Goal: Information Seeking & Learning: Learn about a topic

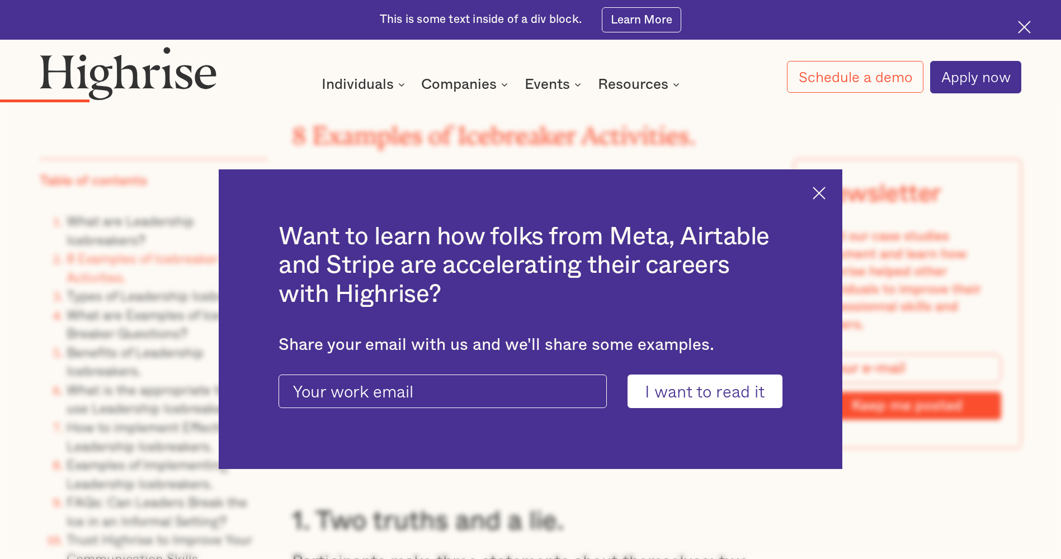
scroll to position [3075, 0]
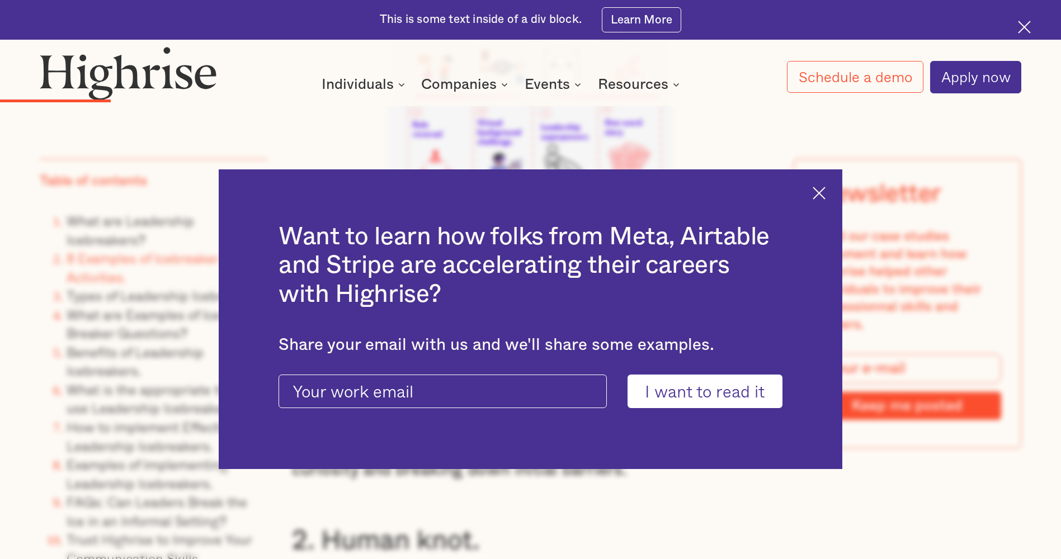
click at [821, 191] on img at bounding box center [818, 193] width 13 height 13
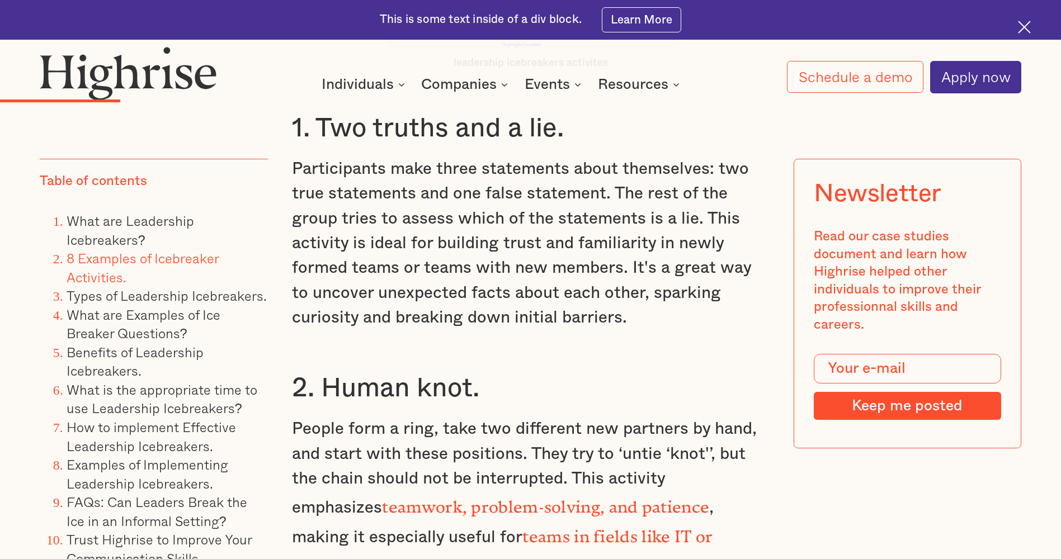
scroll to position [3243, 0]
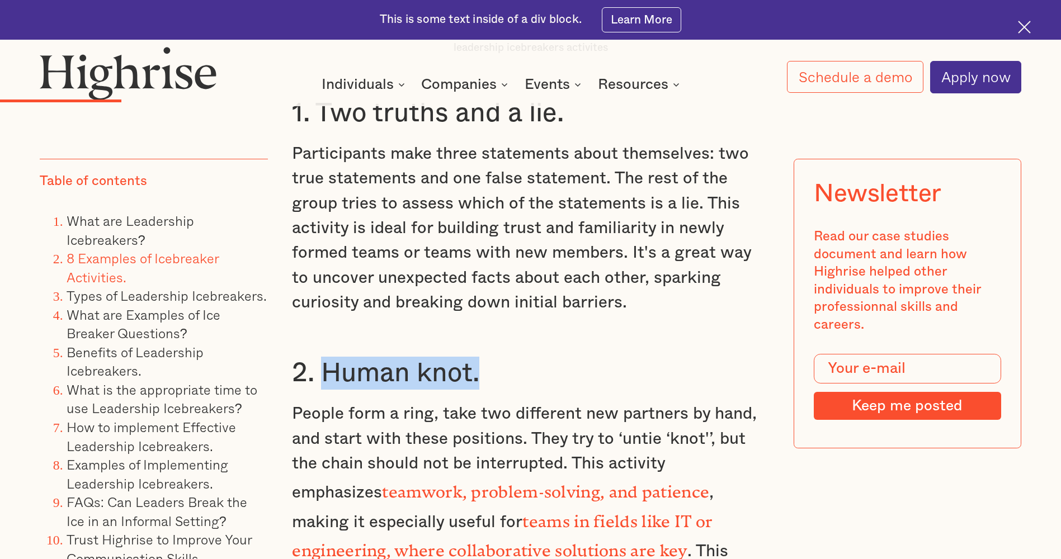
drag, startPoint x: 480, startPoint y: 386, endPoint x: 325, endPoint y: 385, distance: 154.9
click at [325, 385] on h3 "2. Human knot." at bounding box center [530, 373] width 476 height 33
click at [542, 382] on h3 "2. Human knot." at bounding box center [530, 373] width 476 height 33
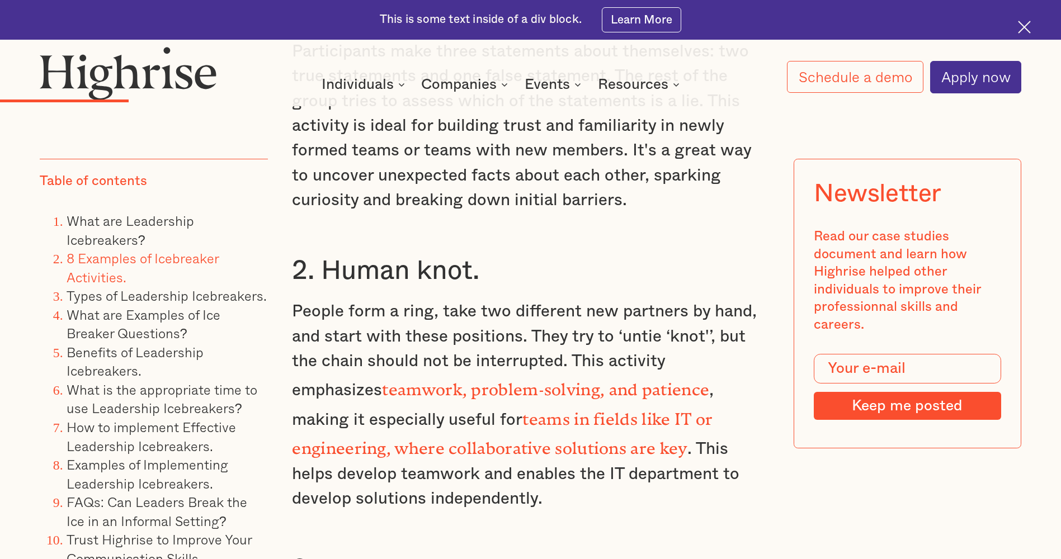
scroll to position [3355, 0]
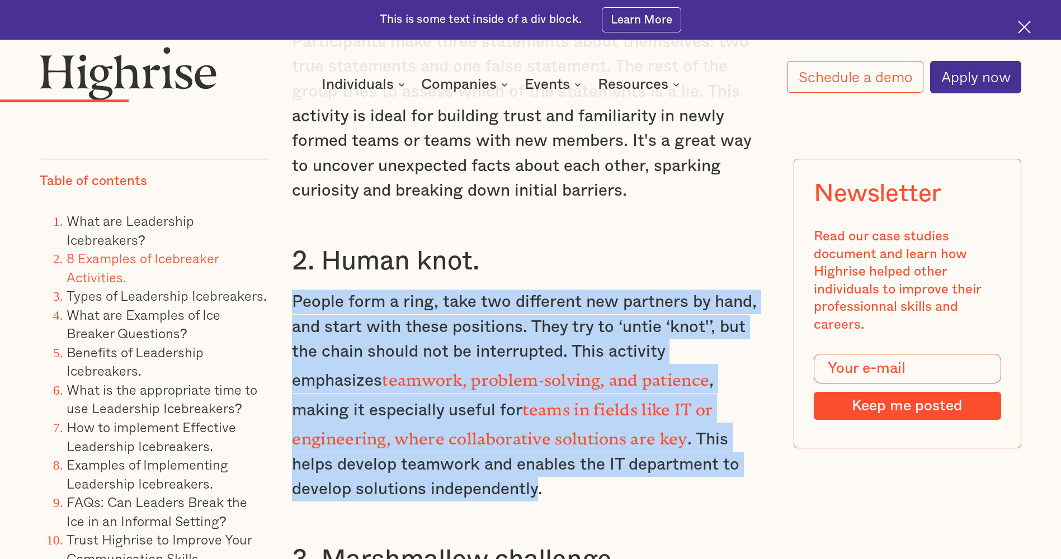
drag, startPoint x: 399, startPoint y: 488, endPoint x: 291, endPoint y: 318, distance: 201.0
click at [292, 318] on p "People form a ring, take two different new partners by hand, and start with the…" at bounding box center [530, 396] width 476 height 212
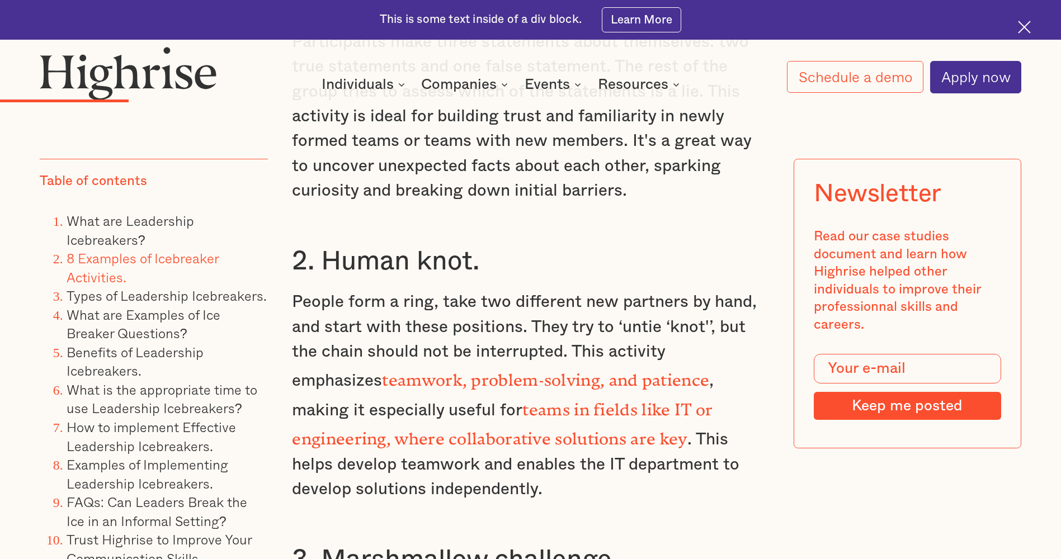
click at [548, 276] on h3 "2. Human knot." at bounding box center [530, 261] width 476 height 33
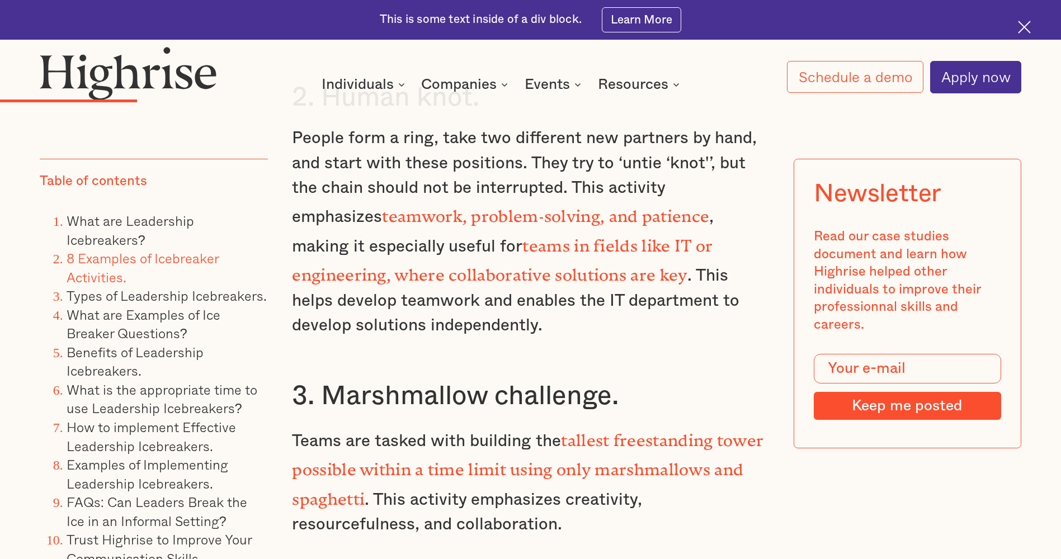
scroll to position [3522, 0]
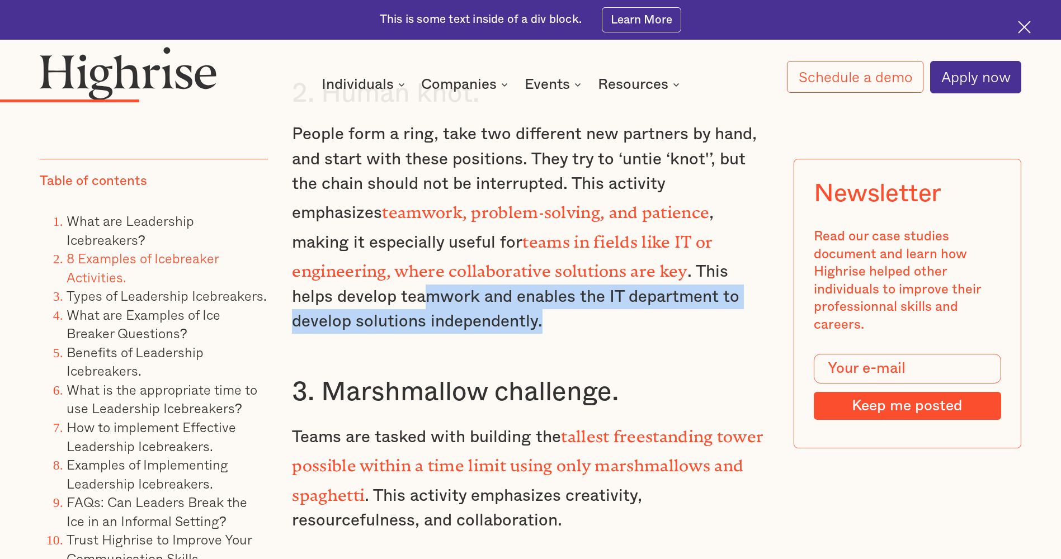
drag, startPoint x: 409, startPoint y: 323, endPoint x: 323, endPoint y: 283, distance: 94.1
click at [323, 283] on p "People form a ring, take two different new partners by hand, and start with the…" at bounding box center [530, 228] width 476 height 212
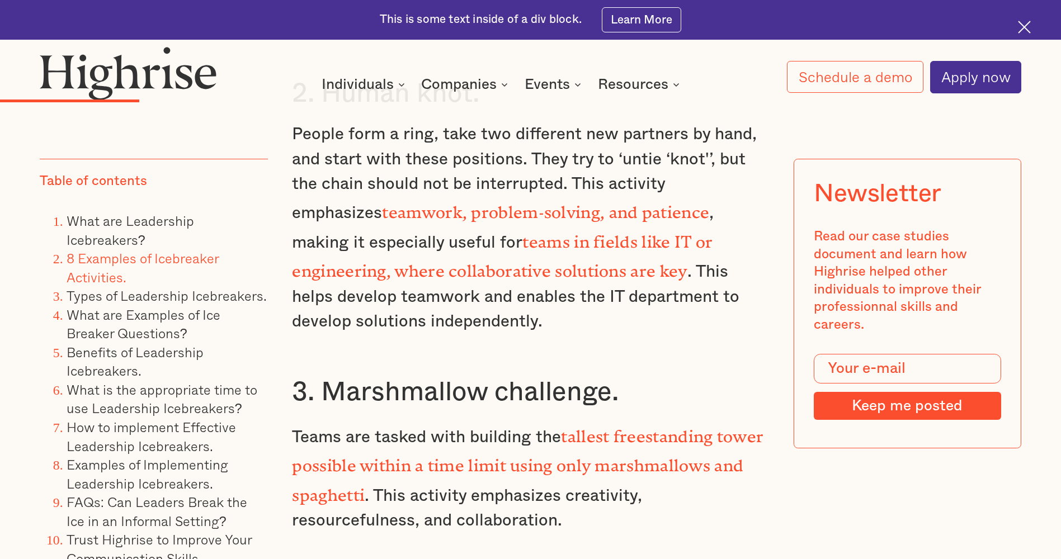
drag, startPoint x: 323, startPoint y: 283, endPoint x: 439, endPoint y: 335, distance: 126.9
click at [445, 334] on div "What are Leadership Icebreakers? Leadership icebreakers are team activities des…" at bounding box center [530, 311] width 476 height 2947
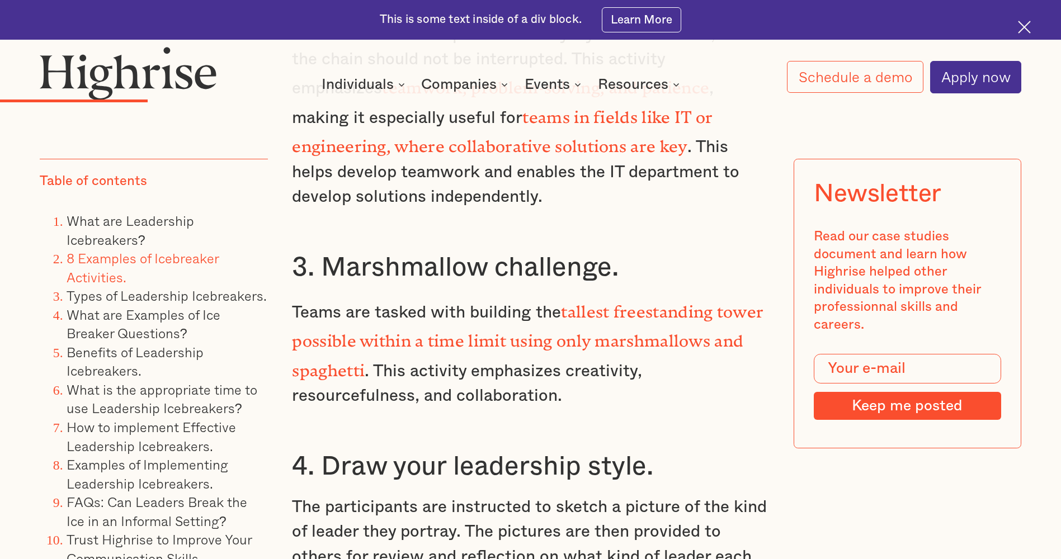
scroll to position [3690, 0]
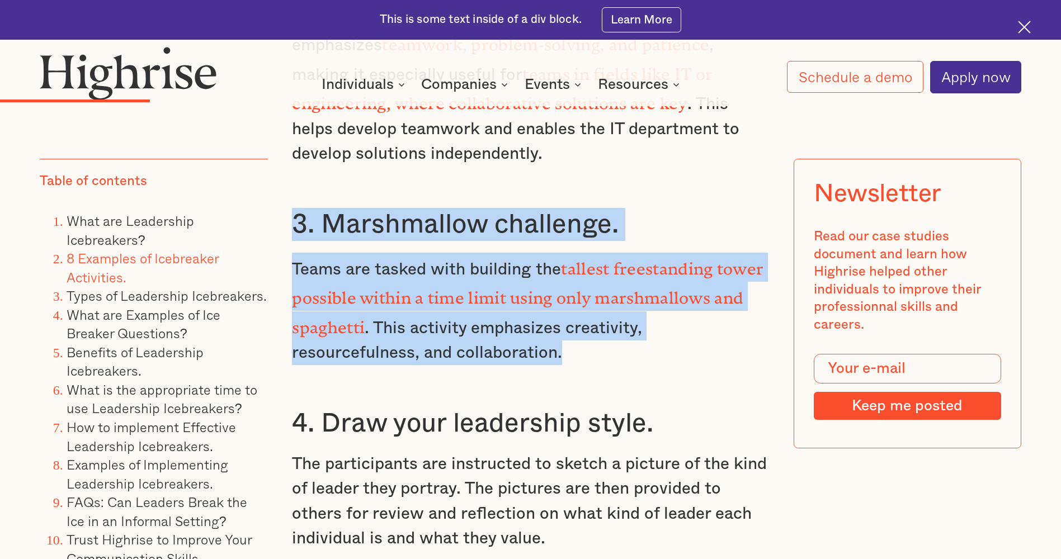
drag, startPoint x: 522, startPoint y: 343, endPoint x: 287, endPoint y: 233, distance: 259.6
click at [610, 352] on p "Teams are tasked with building the tallest freestanding tower possible within a…" at bounding box center [530, 309] width 476 height 113
click at [578, 346] on p "Teams are tasked with building the tallest freestanding tower possible within a…" at bounding box center [530, 309] width 476 height 113
click at [559, 346] on p "Teams are tasked with building the tallest freestanding tower possible within a…" at bounding box center [530, 309] width 476 height 113
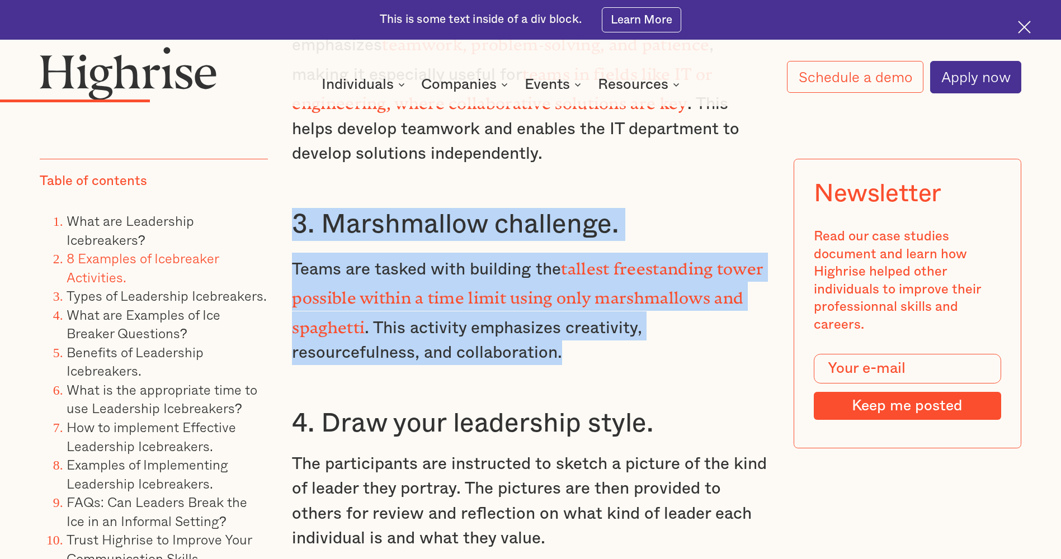
drag, startPoint x: 565, startPoint y: 344, endPoint x: 284, endPoint y: 229, distance: 303.7
click at [576, 346] on p "Teams are tasked with building the tallest freestanding tower possible within a…" at bounding box center [530, 309] width 476 height 113
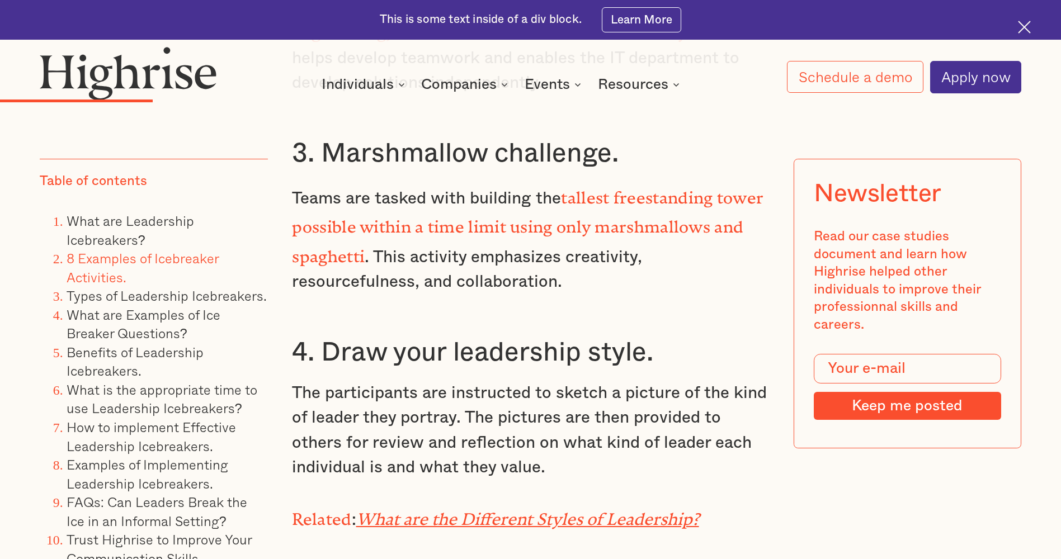
scroll to position [3802, 0]
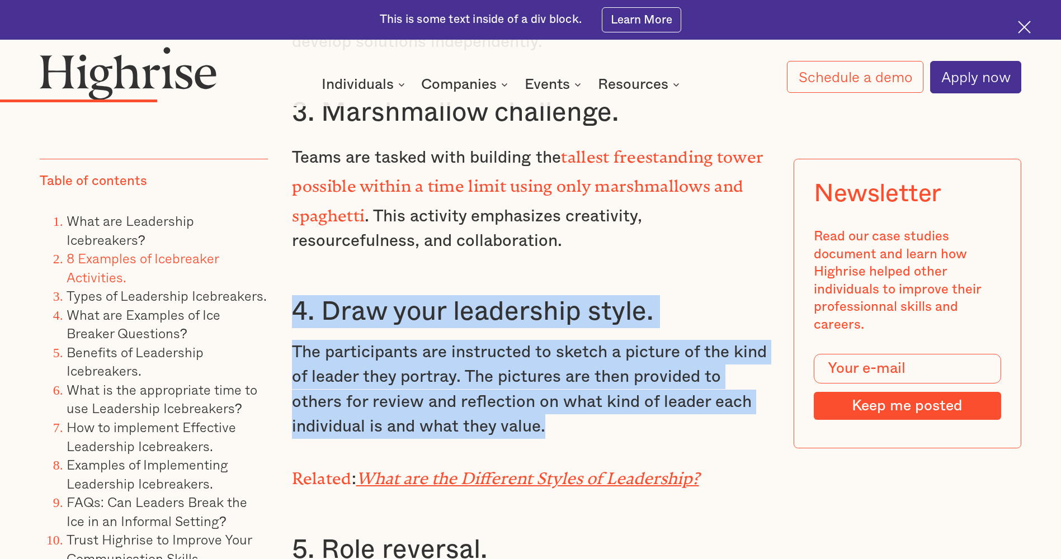
drag, startPoint x: 296, startPoint y: 305, endPoint x: 565, endPoint y: 412, distance: 289.4
click at [565, 412] on div "What are Leadership Icebreakers? Leadership icebreakers are team activities des…" at bounding box center [530, 32] width 476 height 2947
drag, startPoint x: 565, startPoint y: 412, endPoint x: 548, endPoint y: 418, distance: 17.9
click at [548, 418] on p "The participants are instructed to sketch a picture of the kind of leader they …" at bounding box center [530, 390] width 476 height 100
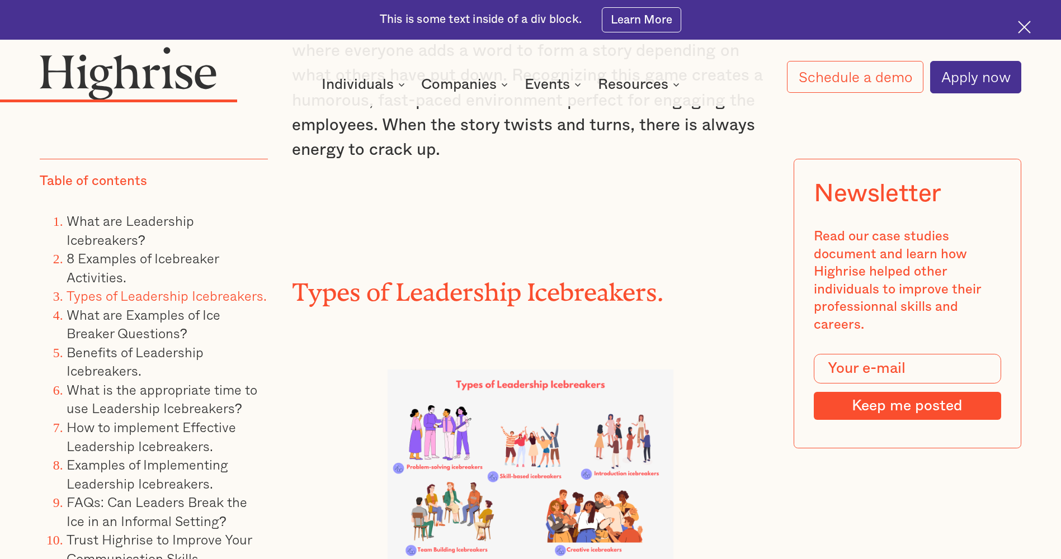
scroll to position [5144, 0]
